Goal: Task Accomplishment & Management: Manage account settings

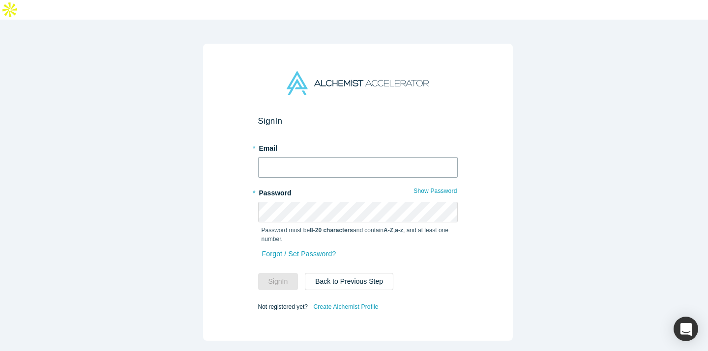
click at [354, 157] on input "text" at bounding box center [358, 167] width 200 height 21
type input "[EMAIL_ADDRESS]"
click at [271, 273] on button "Sign In" at bounding box center [278, 281] width 40 height 17
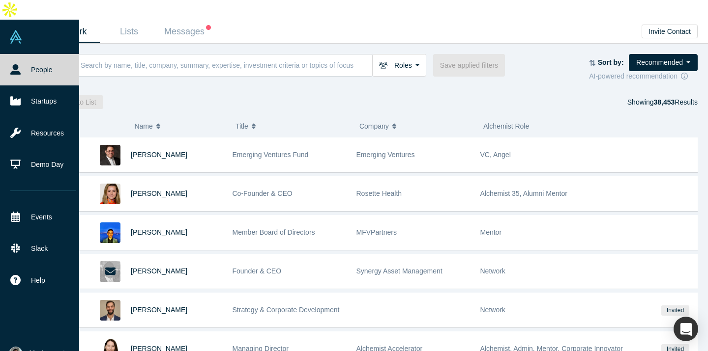
click at [36, 349] on span "My Account" at bounding box center [46, 354] width 35 height 10
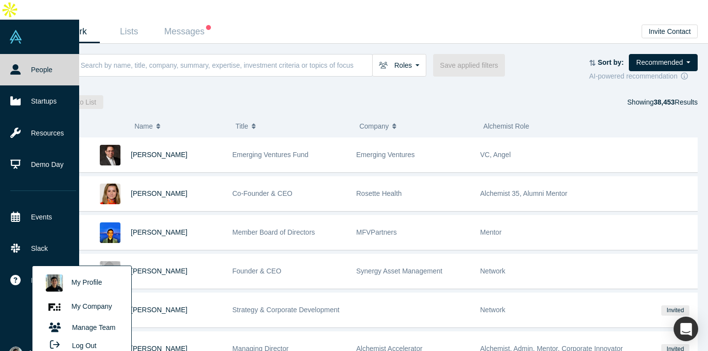
click at [97, 271] on link "My Profile" at bounding box center [82, 283] width 82 height 24
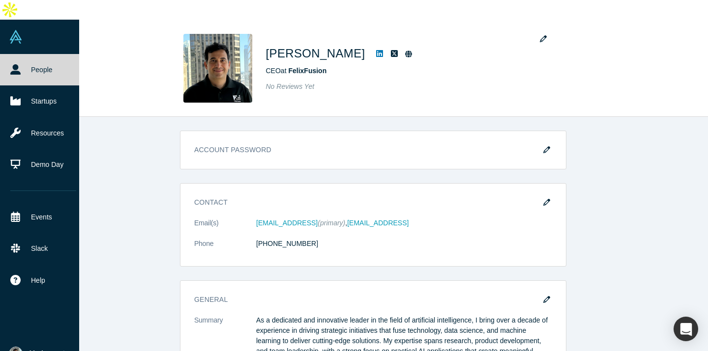
click at [26, 347] on button "My Account" at bounding box center [37, 354] width 56 height 14
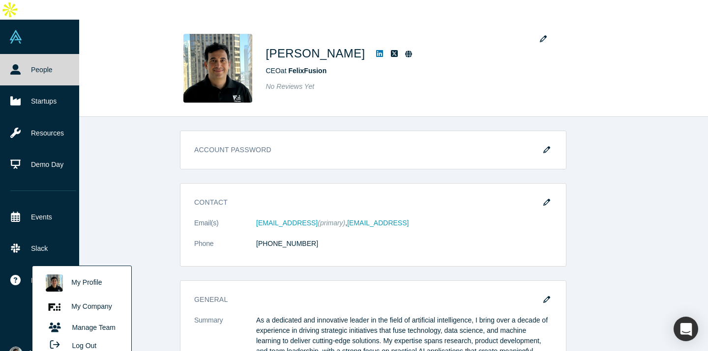
click at [97, 295] on link "My Company" at bounding box center [82, 307] width 82 height 24
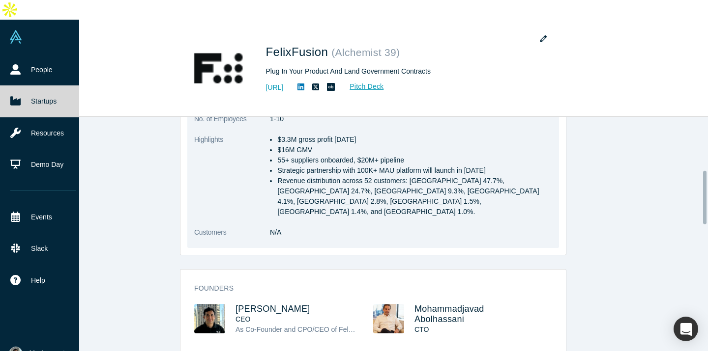
scroll to position [166, 0]
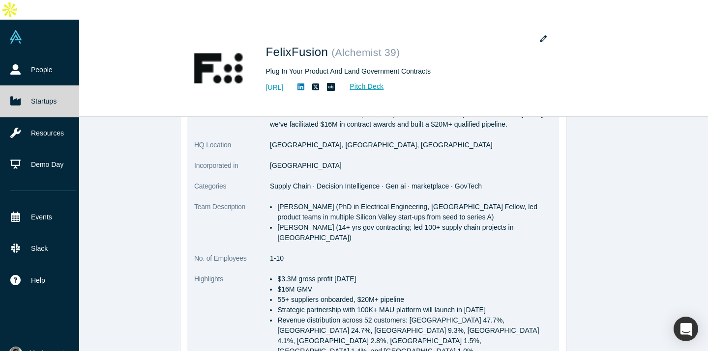
click at [277, 202] on li "[PERSON_NAME] (PhD in Electrical Engineering, [GEOGRAPHIC_DATA] Fellow, led pro…" at bounding box center [414, 212] width 275 height 21
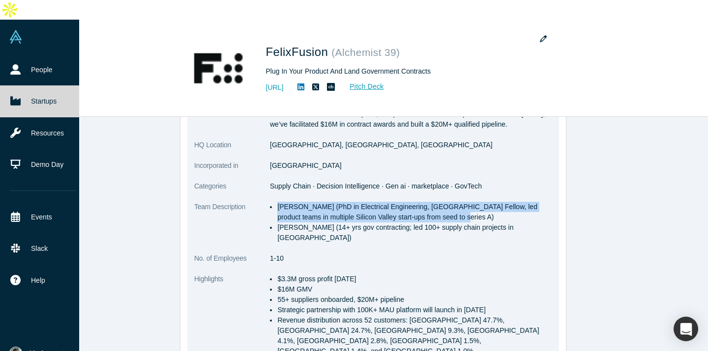
drag, startPoint x: 283, startPoint y: 186, endPoint x: 400, endPoint y: 196, distance: 116.9
click at [459, 202] on li "[PERSON_NAME] (PhD in Electrical Engineering, [GEOGRAPHIC_DATA] Fellow, led pro…" at bounding box center [414, 212] width 275 height 21
copy li "[PERSON_NAME] (PhD in Electrical Engineering, [GEOGRAPHIC_DATA] Fellow, led pro…"
